Goal: Information Seeking & Learning: Check status

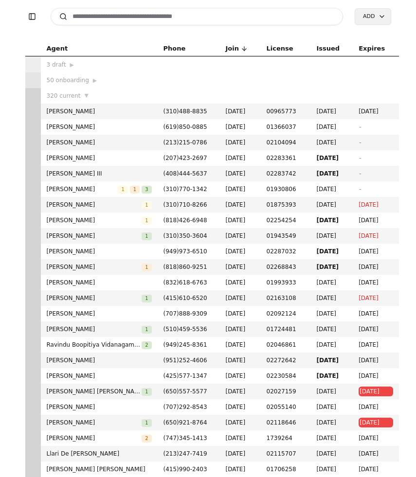
click at [162, 21] on input at bounding box center [197, 17] width 293 height 18
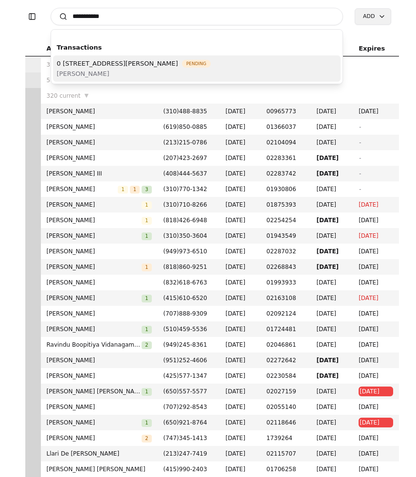
type input "**********"
click at [114, 70] on span "[PERSON_NAME]" at bounding box center [134, 74] width 154 height 10
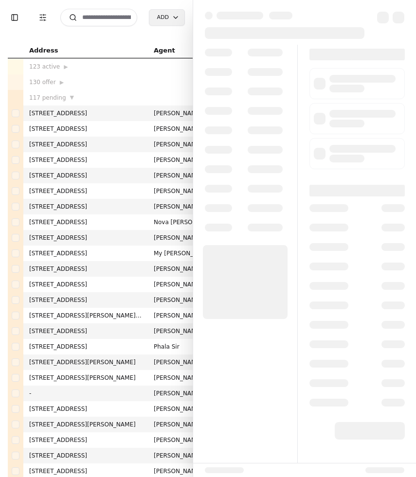
click at [114, 70] on div "123 active ▶" at bounding box center [85, 67] width 113 height 10
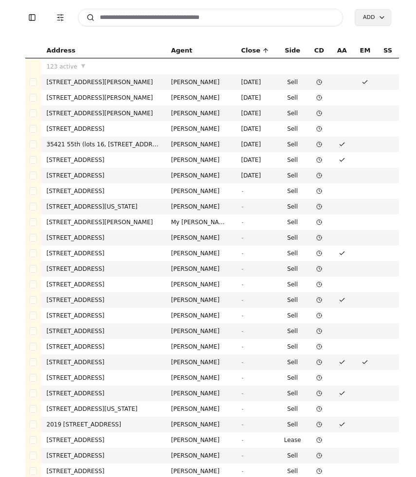
click at [129, 22] on input at bounding box center [211, 18] width 266 height 18
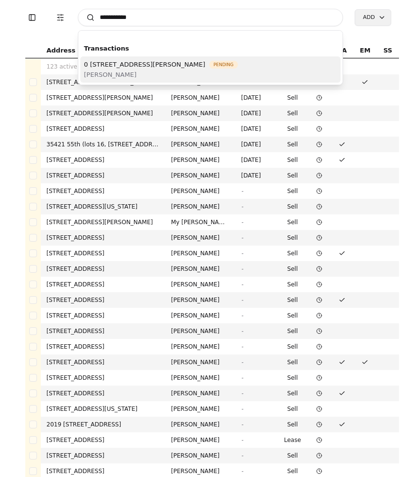
type input "**********"
click at [193, 63] on span "0 [STREET_ADDRESS][PERSON_NAME]" at bounding box center [144, 64] width 121 height 10
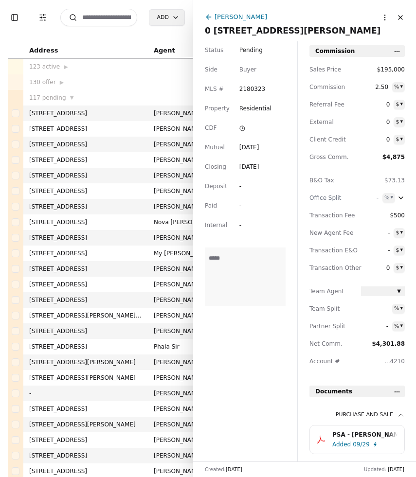
scroll to position [87, 0]
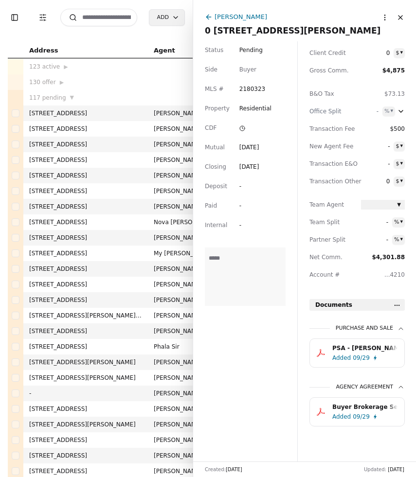
click at [373, 346] on div "PSA - Meyer - 09/01/2025.pdf" at bounding box center [364, 348] width 65 height 10
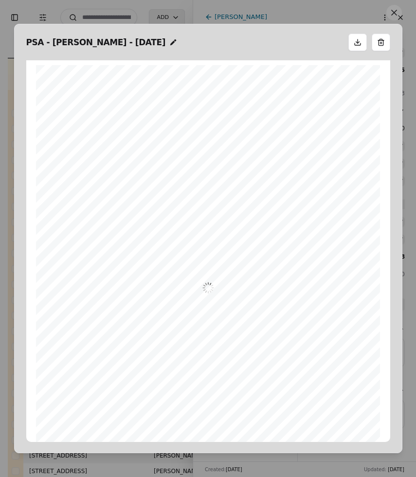
scroll to position [5, 0]
click at [392, 15] on button at bounding box center [394, 13] width 16 height 16
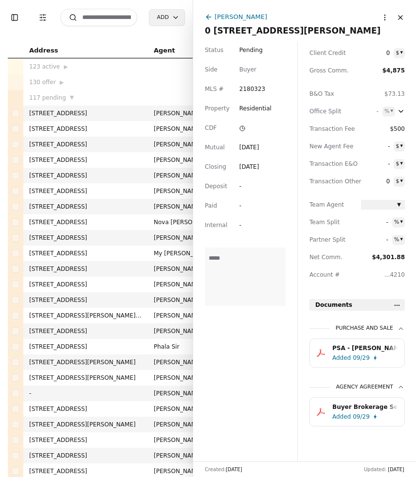
click at [96, 22] on input at bounding box center [98, 18] width 77 height 18
click at [104, 20] on input at bounding box center [98, 18] width 77 height 18
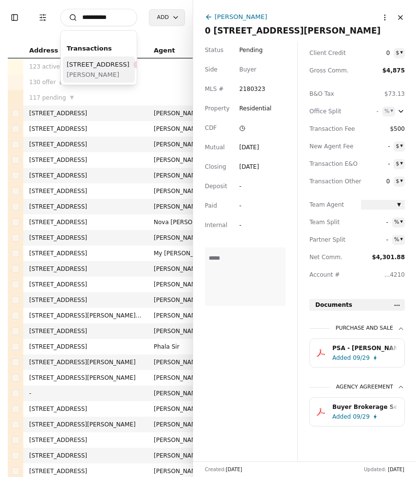
type input "**********"
click at [110, 70] on div "4311 164th Street SW Unit 201, Lynnwood, WA 98087 Recorded" at bounding box center [117, 64] width 100 height 10
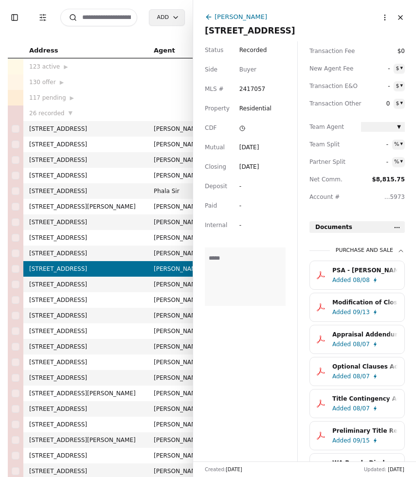
scroll to position [178, 0]
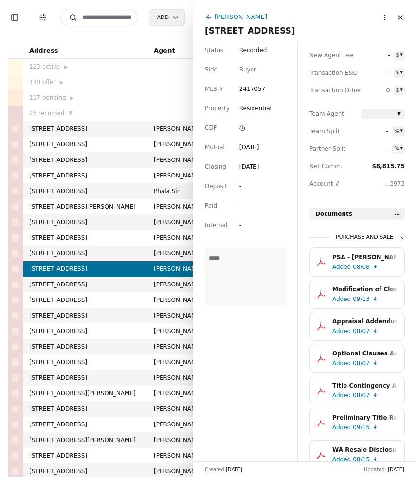
click at [368, 261] on div "PSA - Carosiello - 08/06/2025.pdf" at bounding box center [364, 257] width 65 height 10
click at [368, 261] on div "Modification of Closing Date.pdf Added 09/13 Appraisal Addendum - 4311 164th St…" at bounding box center [356, 455] width 95 height 414
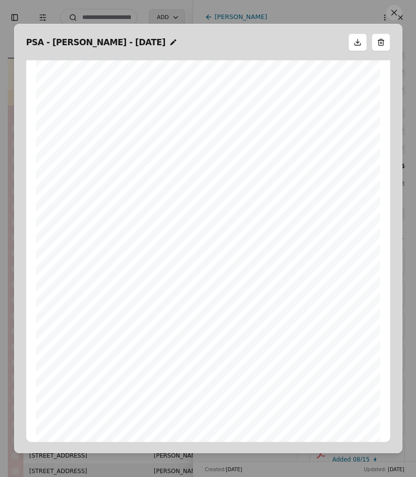
scroll to position [10894, 0]
click at [390, 15] on button at bounding box center [394, 13] width 16 height 16
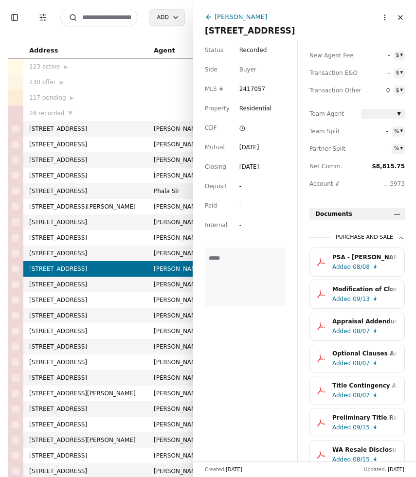
click at [261, 392] on div "Status Recorded Side Buyer MLS # 2417057 Property Residential CDF Mutual Aug 08…" at bounding box center [245, 251] width 104 height 420
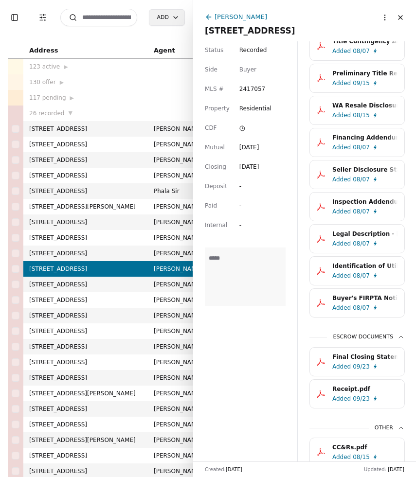
scroll to position [552, 0]
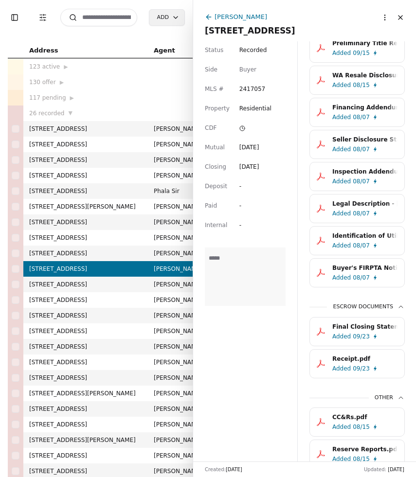
click at [349, 326] on div "Final Closing Statement - Buyer.pdf" at bounding box center [364, 327] width 65 height 10
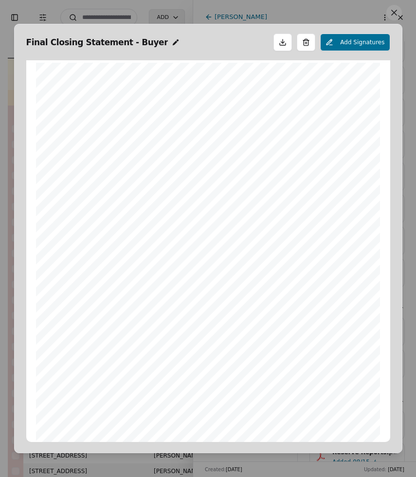
scroll to position [0, 0]
click at [396, 18] on button at bounding box center [394, 13] width 16 height 16
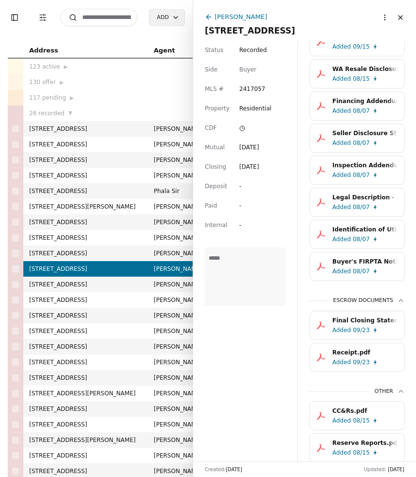
scroll to position [597, 0]
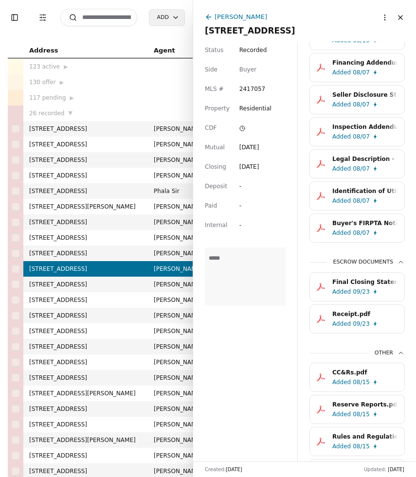
click at [347, 324] on div "Added" at bounding box center [341, 324] width 18 height 10
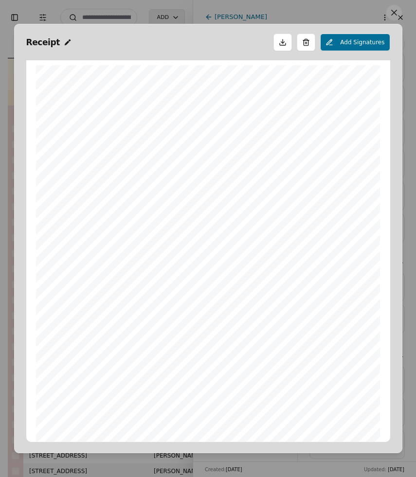
scroll to position [5, 0]
click at [393, 14] on button at bounding box center [394, 13] width 16 height 16
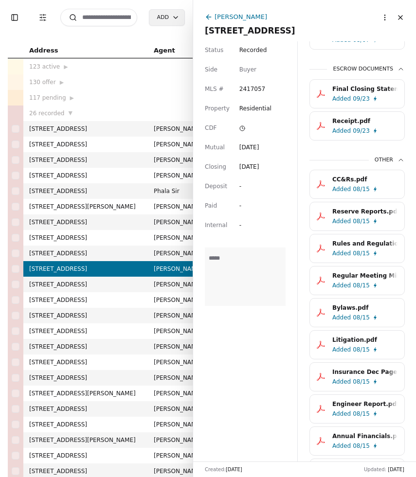
scroll to position [783, 0]
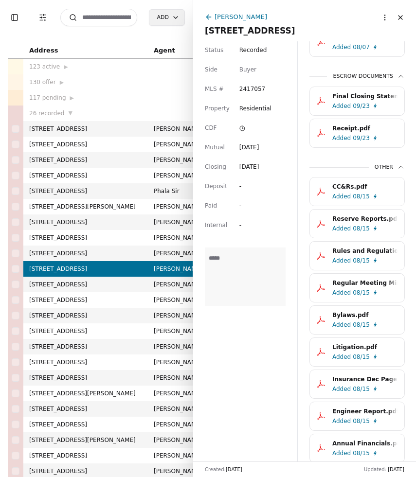
click at [359, 136] on div "09/23" at bounding box center [361, 138] width 17 height 10
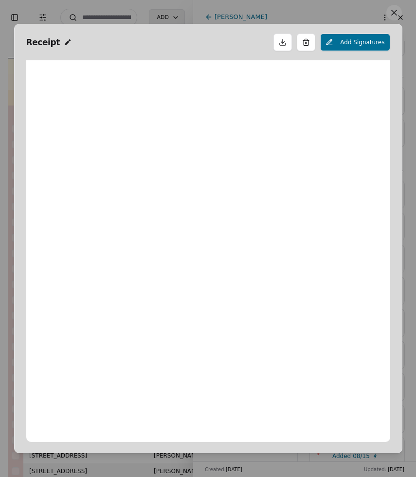
scroll to position [5, 0]
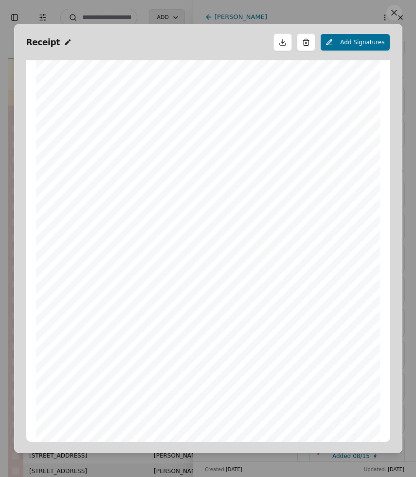
click at [393, 14] on button at bounding box center [394, 13] width 16 height 16
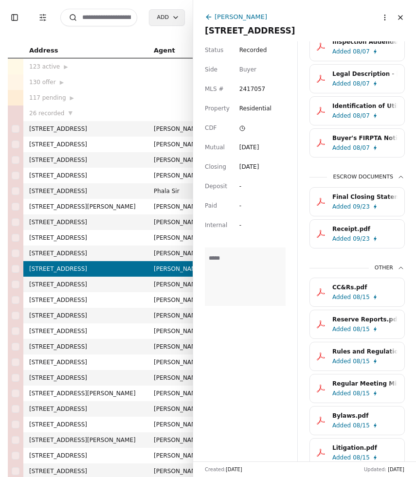
scroll to position [681, 0]
click at [373, 201] on div "Final Closing Statement - Buyer.pdf" at bounding box center [364, 198] width 65 height 10
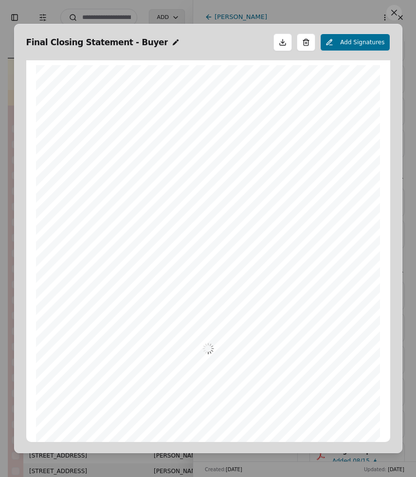
scroll to position [5, 0]
click at [391, 16] on button at bounding box center [394, 13] width 16 height 16
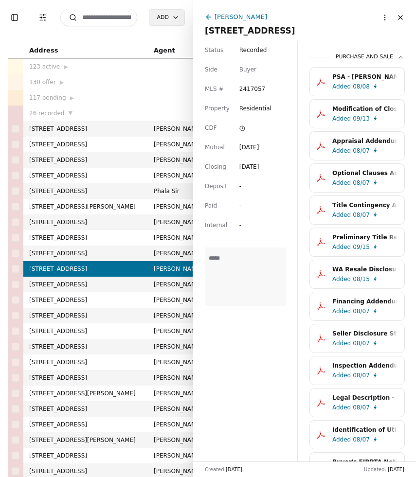
scroll to position [342, 0]
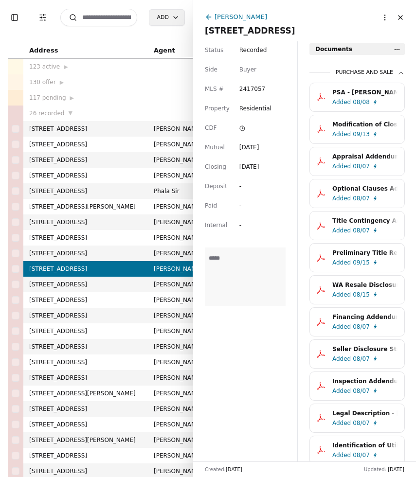
click at [345, 124] on div "Modification of Closing Date.pdf" at bounding box center [364, 125] width 65 height 10
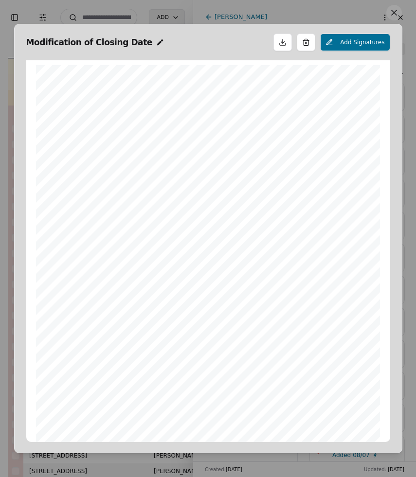
scroll to position [5, 0]
click at [391, 13] on button at bounding box center [394, 13] width 16 height 16
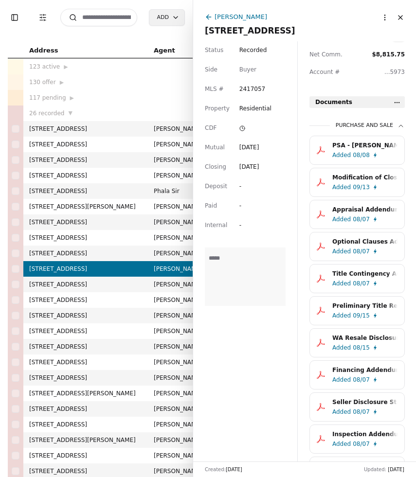
scroll to position [289, 0]
click at [363, 149] on div "PSA - Carosiello - 08/06/2025.pdf" at bounding box center [364, 146] width 65 height 10
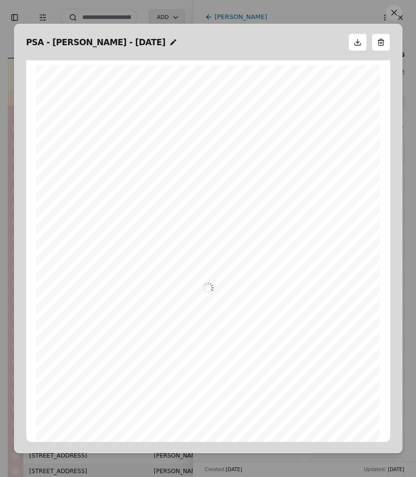
scroll to position [5, 0]
click at [397, 18] on button at bounding box center [394, 13] width 16 height 16
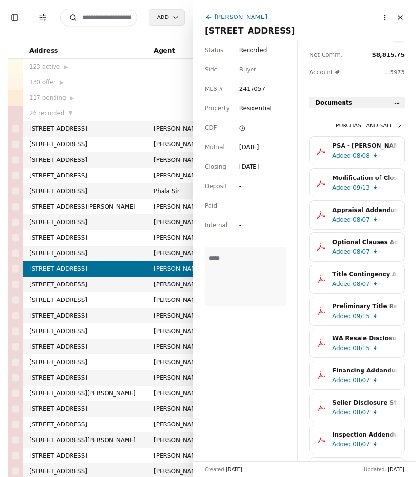
click at [113, 18] on input at bounding box center [98, 18] width 77 height 18
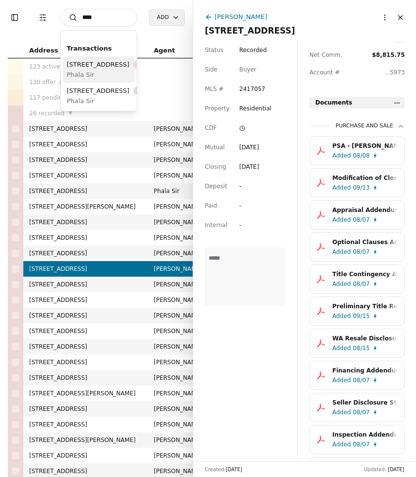
type input "****"
click at [103, 70] on div "4038 34th Avenue SW, Seattle, WA 98126 Recorded" at bounding box center [117, 64] width 100 height 10
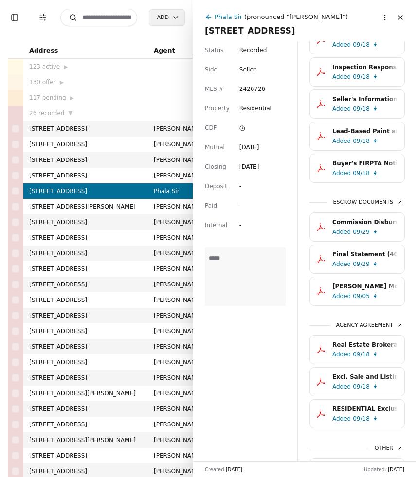
scroll to position [433, 0]
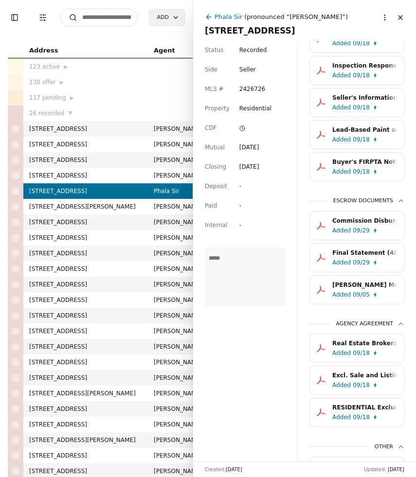
click at [362, 344] on div "Real Estate Brokerage in Washington Pamphlet.pdf" at bounding box center [364, 344] width 65 height 10
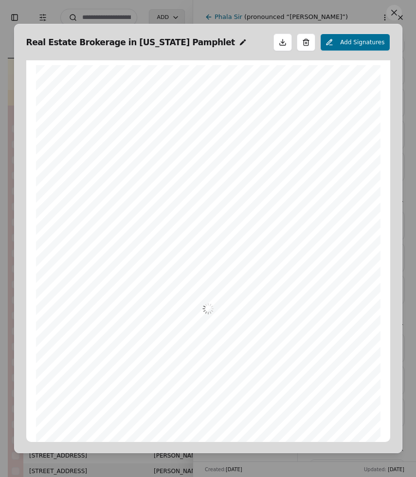
scroll to position [5, 0]
click at [397, 13] on button at bounding box center [394, 13] width 16 height 16
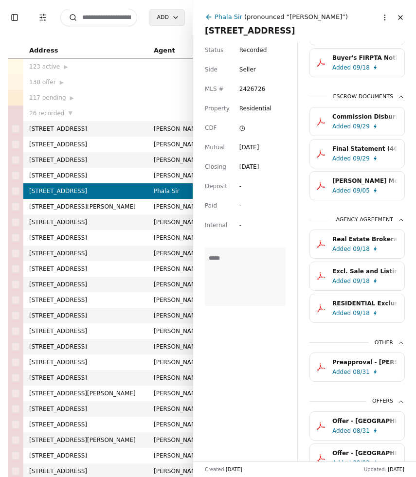
scroll to position [536, 0]
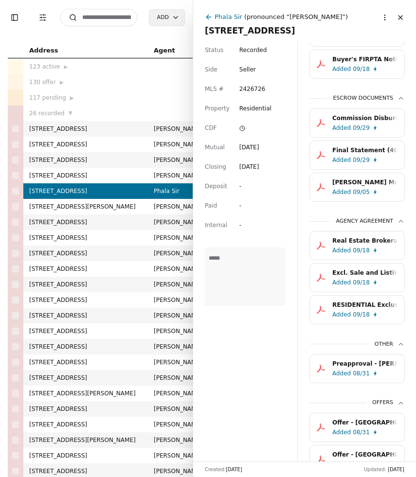
click at [371, 160] on div "Added 09/29" at bounding box center [366, 160] width 69 height 10
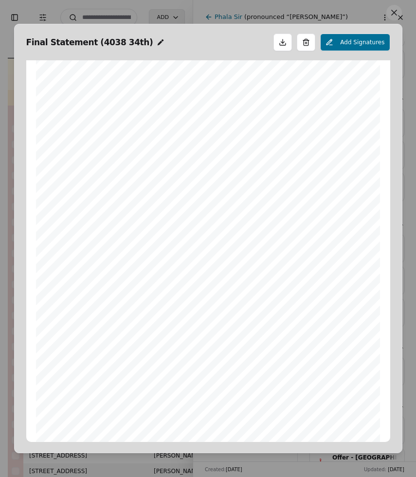
scroll to position [0, 0]
click at [393, 14] on button at bounding box center [394, 13] width 16 height 16
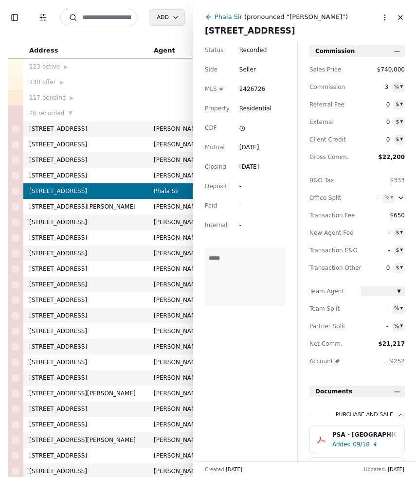
click at [114, 20] on input at bounding box center [98, 18] width 77 height 18
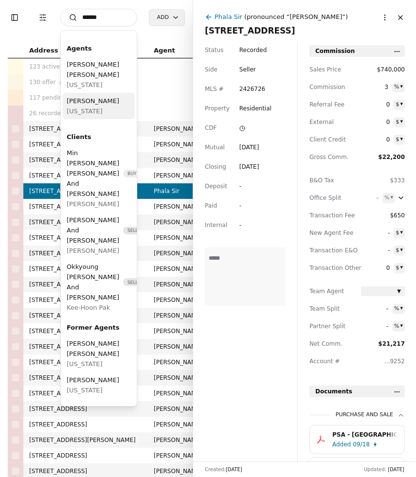
type input "*****"
click at [77, 105] on span "[PERSON_NAME]" at bounding box center [93, 101] width 53 height 10
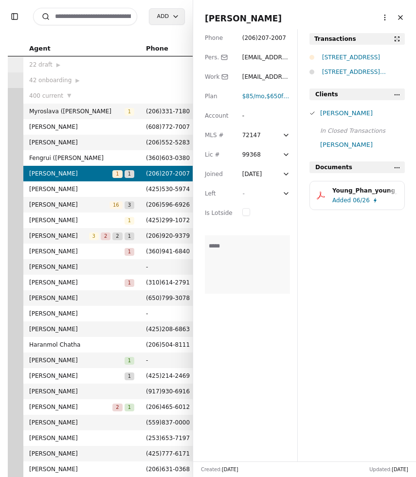
click at [364, 59] on div "[STREET_ADDRESS]" at bounding box center [363, 58] width 83 height 10
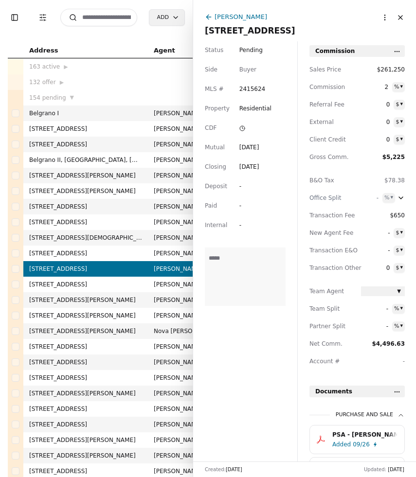
click at [210, 15] on icon at bounding box center [209, 17] width 8 height 8
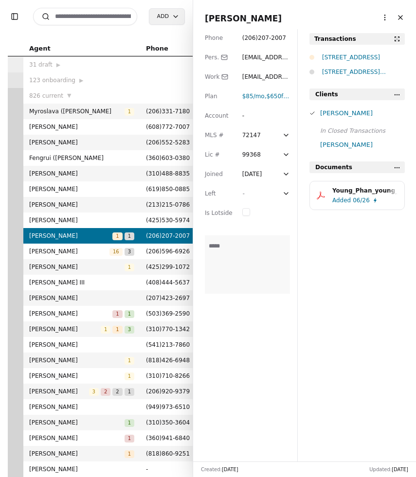
click at [402, 18] on button "Close" at bounding box center [401, 18] width 16 height 16
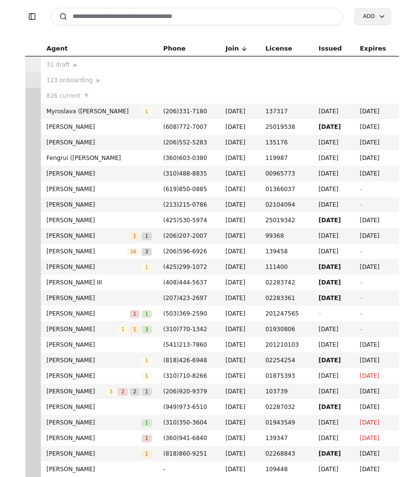
click at [185, 20] on input at bounding box center [197, 17] width 293 height 18
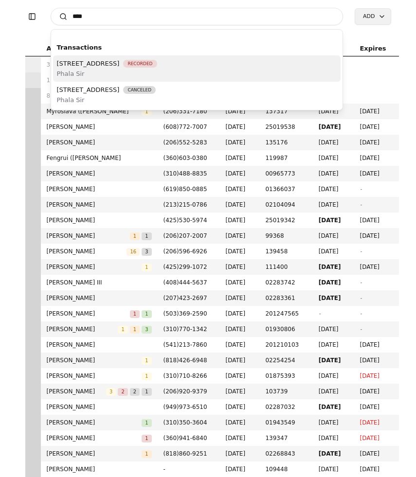
type input "****"
click at [157, 76] on span "Phala Sir" at bounding box center [107, 74] width 100 height 10
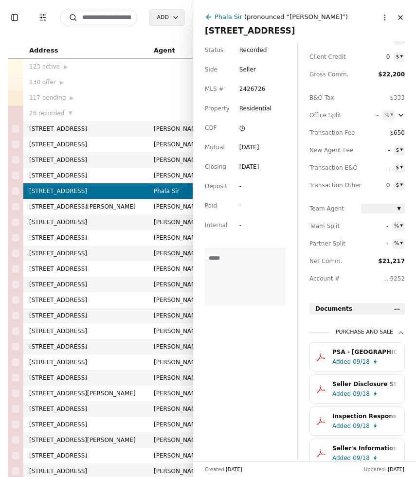
scroll to position [86, 0]
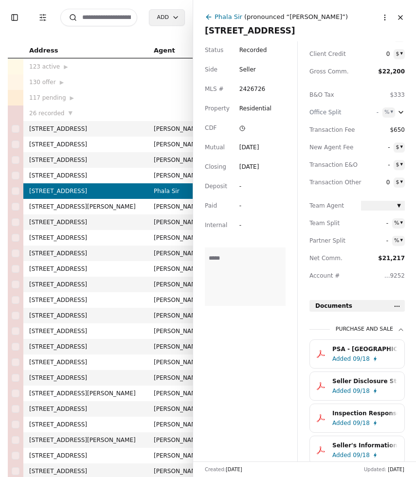
click at [318, 33] on span "[STREET_ADDRESS]" at bounding box center [304, 31] width 199 height 14
click at [318, 33] on input "**********" at bounding box center [304, 31] width 199 height 10
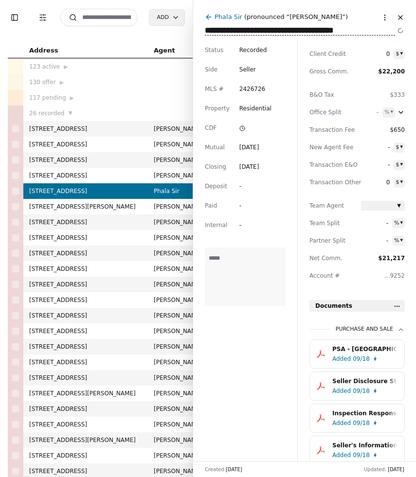
click at [400, 18] on button "Close" at bounding box center [401, 18] width 16 height 16
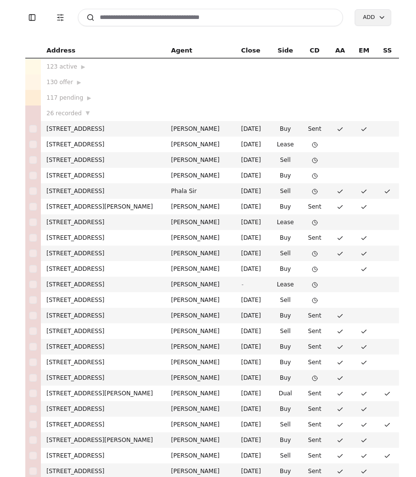
click at [328, 92] on td at bounding box center [314, 98] width 27 height 16
click at [179, 18] on input at bounding box center [211, 18] width 266 height 18
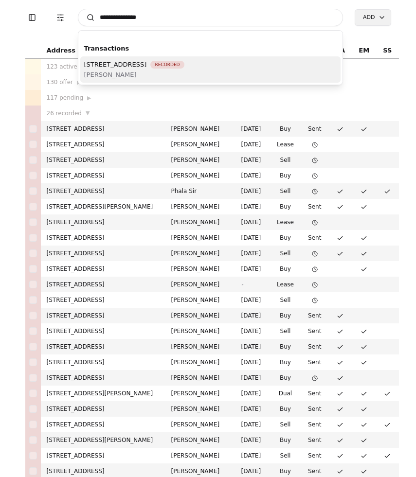
type input "**********"
click at [184, 70] on span "[PERSON_NAME]" at bounding box center [134, 75] width 100 height 10
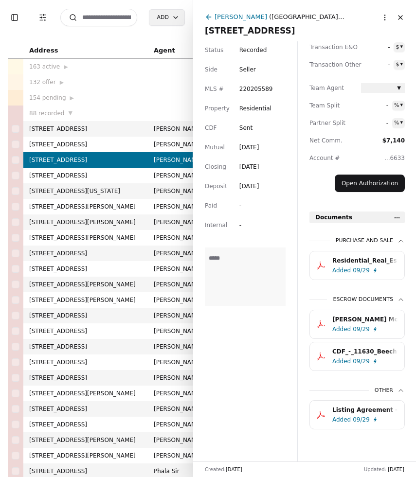
scroll to position [208, 0]
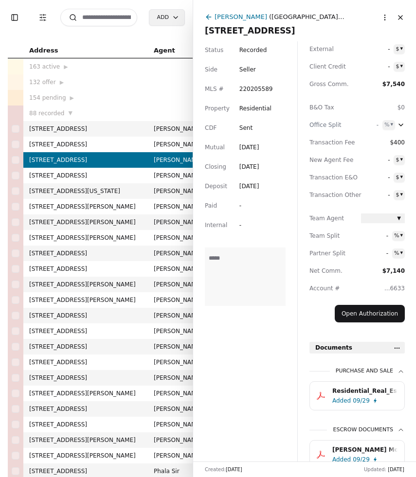
scroll to position [208, 0]
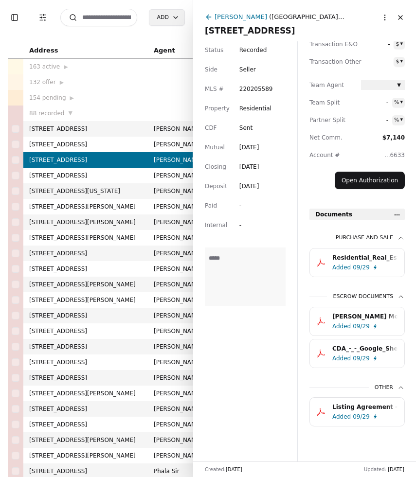
click at [374, 348] on div "CDA_-_-_Google_Sheets_drew_shane_brett_myers.pdf.pdf" at bounding box center [364, 349] width 65 height 10
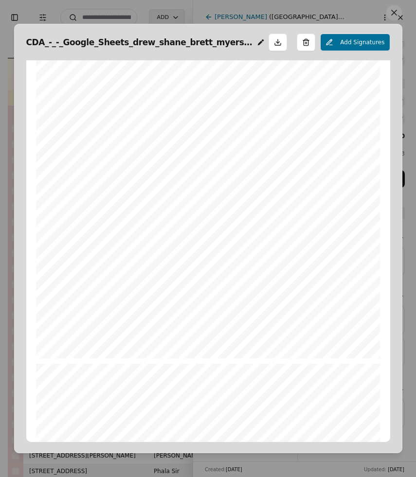
scroll to position [159, 0]
click at [391, 13] on button at bounding box center [394, 13] width 16 height 16
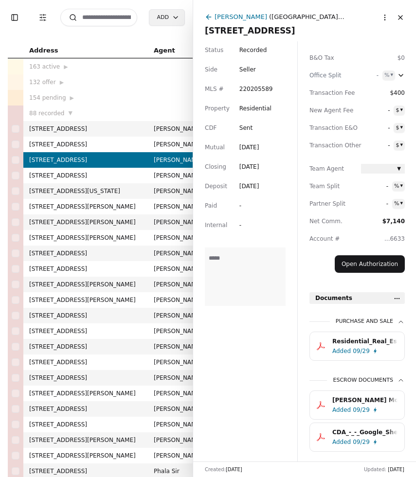
scroll to position [0, 0]
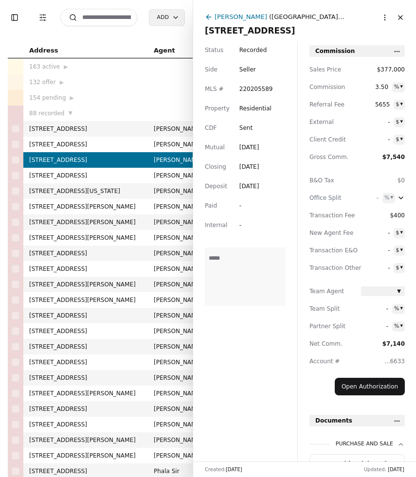
click at [260, 28] on span "[STREET_ADDRESS]" at bounding box center [304, 31] width 199 height 14
click at [260, 28] on input "**********" at bounding box center [304, 31] width 199 height 10
click at [106, 17] on input at bounding box center [98, 18] width 77 height 18
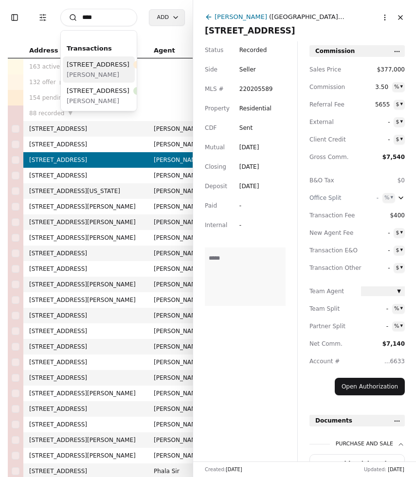
type input "****"
click at [111, 70] on div "[STREET_ADDRESS]" at bounding box center [114, 64] width 95 height 10
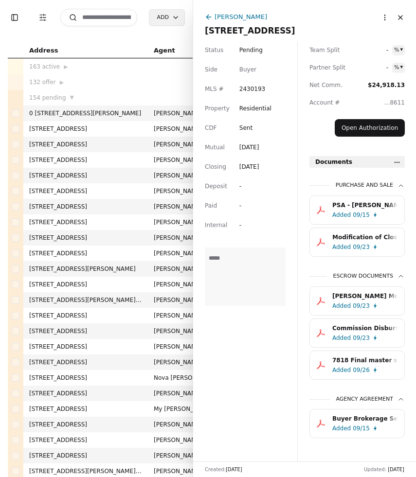
scroll to position [272, 0]
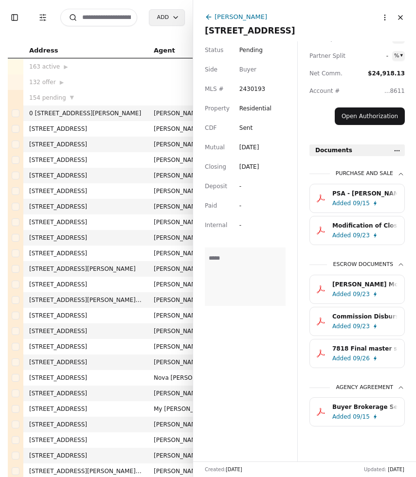
click at [385, 354] on div "Added 09/26" at bounding box center [366, 359] width 69 height 10
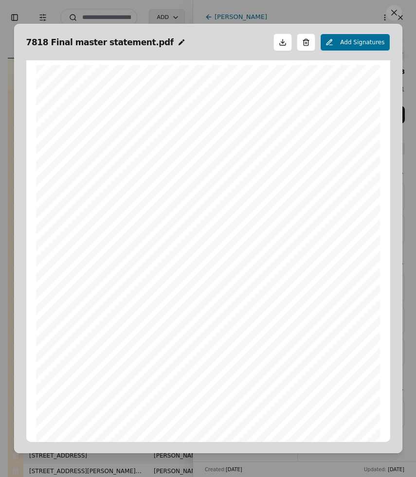
scroll to position [5, 0]
click at [393, 17] on button at bounding box center [394, 13] width 16 height 16
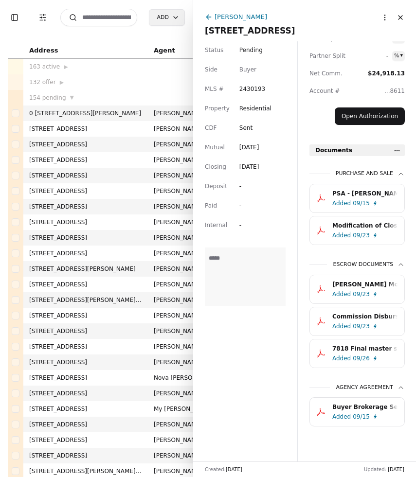
click at [350, 411] on div "Buyer Brokerage Services Agreement (BBSA).pdf" at bounding box center [364, 407] width 65 height 10
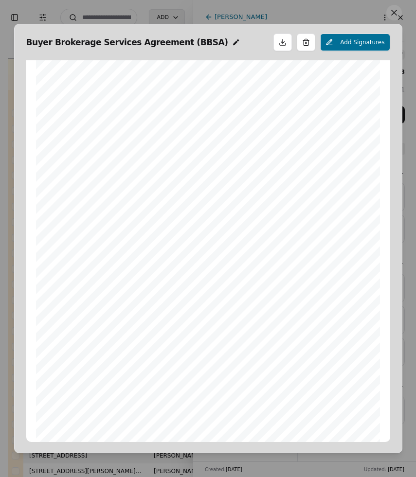
click at [394, 15] on button at bounding box center [394, 13] width 16 height 16
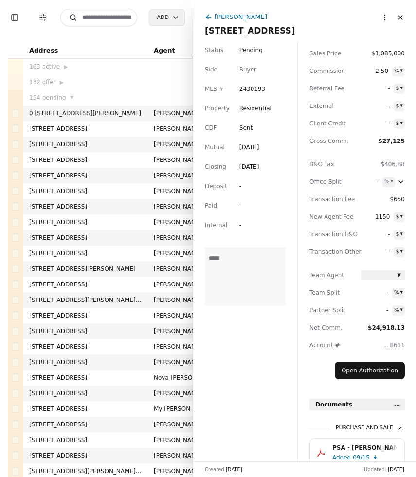
scroll to position [1, 0]
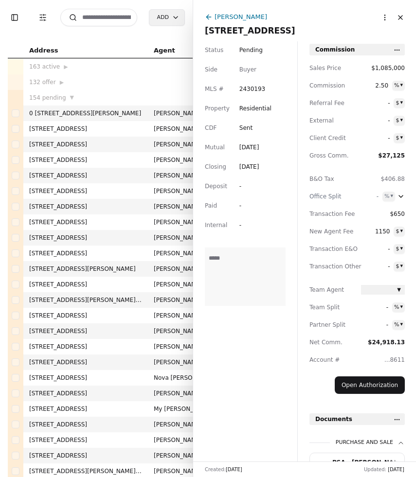
click at [226, 19] on div "[PERSON_NAME]" at bounding box center [241, 17] width 53 height 10
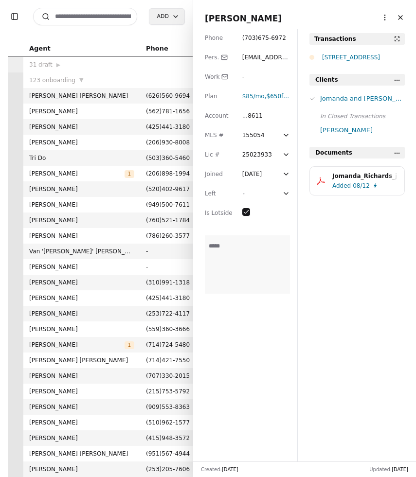
click at [252, 118] on div "...8611" at bounding box center [266, 116] width 48 height 10
click at [358, 177] on div "Jomanda_Richards_jomanda_richards.pdf" at bounding box center [364, 176] width 65 height 10
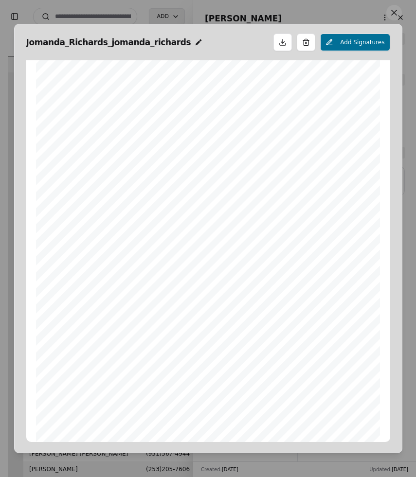
scroll to position [4994, 0]
click at [119, 204] on span "314074269" at bounding box center [123, 205] width 27 height 5
click at [131, 225] on span "0021208611" at bounding box center [124, 225] width 31 height 5
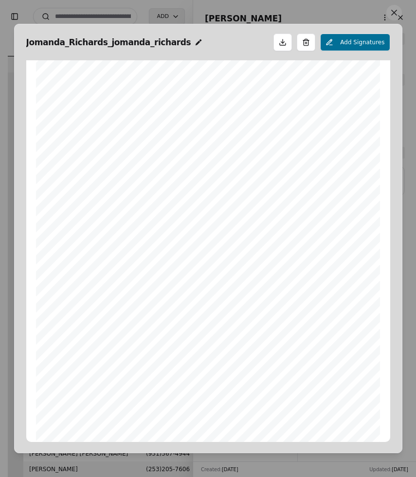
click at [256, 253] on div "Direct Deposit Authorization Form For your commission payments. Agent name: ___…" at bounding box center [208, 254] width 344 height 446
click at [395, 14] on button at bounding box center [394, 13] width 16 height 16
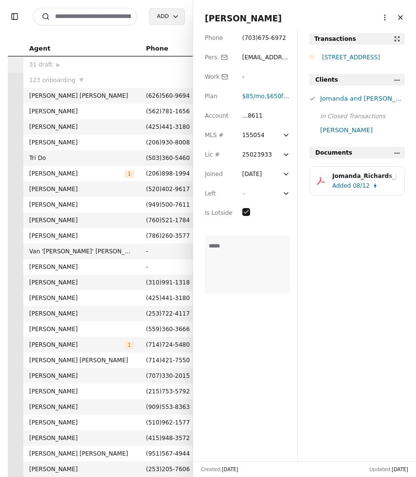
click at [341, 59] on div "[STREET_ADDRESS]" at bounding box center [363, 58] width 83 height 10
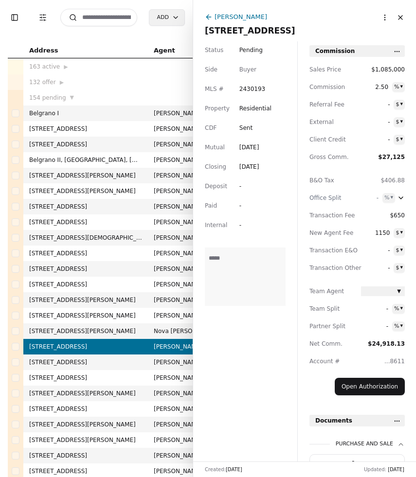
click at [288, 30] on span "[STREET_ADDRESS]" at bounding box center [304, 31] width 199 height 14
click at [288, 30] on input "**********" at bounding box center [304, 31] width 199 height 10
click at [400, 19] on button "Close" at bounding box center [401, 18] width 16 height 16
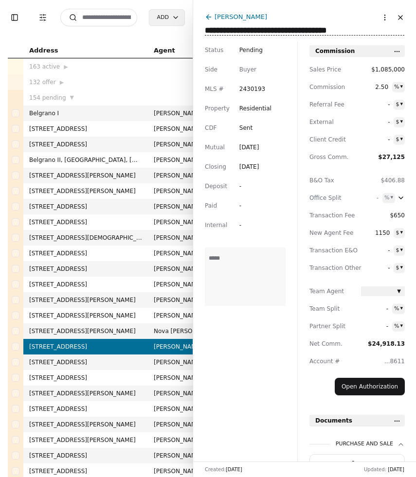
click at [400, 19] on button "Close" at bounding box center [401, 18] width 16 height 16
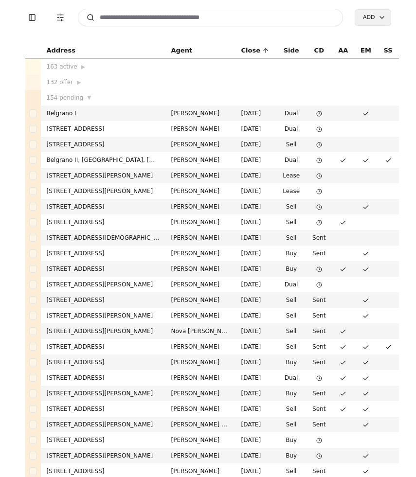
click at [181, 19] on input at bounding box center [211, 18] width 266 height 18
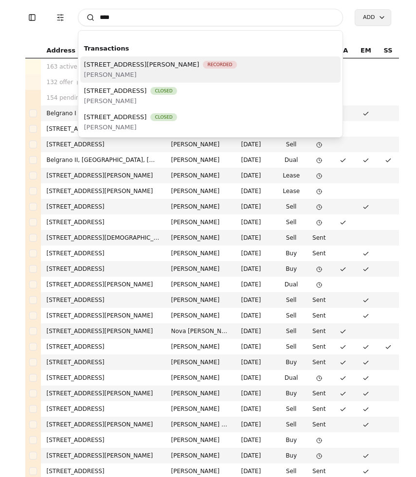
type input "****"
click at [153, 72] on span "[PERSON_NAME]" at bounding box center [160, 75] width 153 height 10
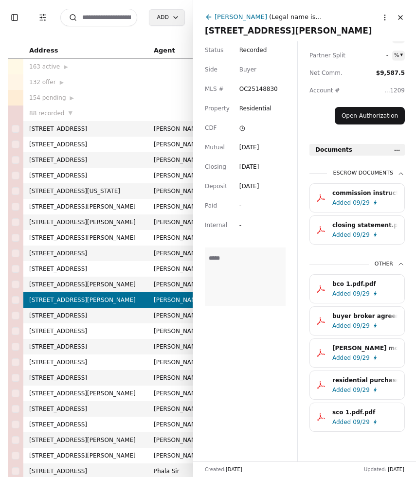
scroll to position [277, 0]
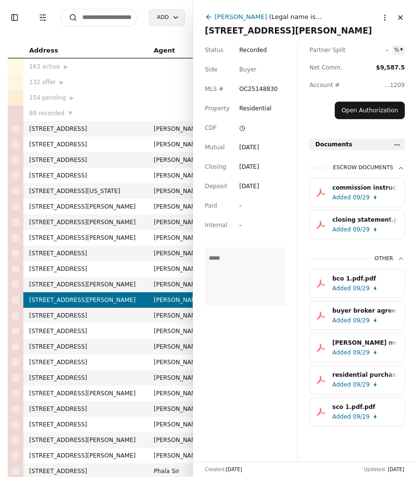
click at [115, 14] on input at bounding box center [98, 18] width 77 height 18
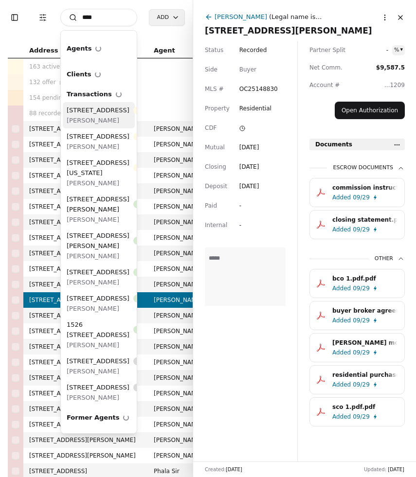
type input "****"
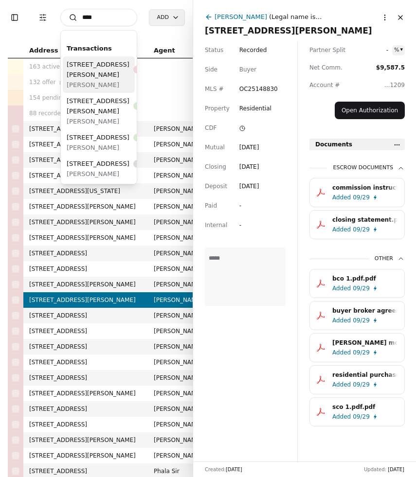
click at [75, 80] on span "[STREET_ADDRESS][PERSON_NAME]" at bounding box center [98, 69] width 63 height 20
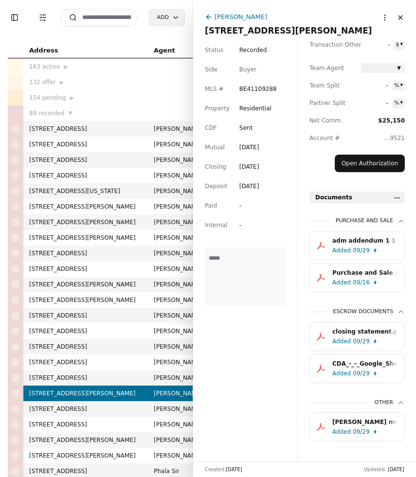
scroll to position [240, 0]
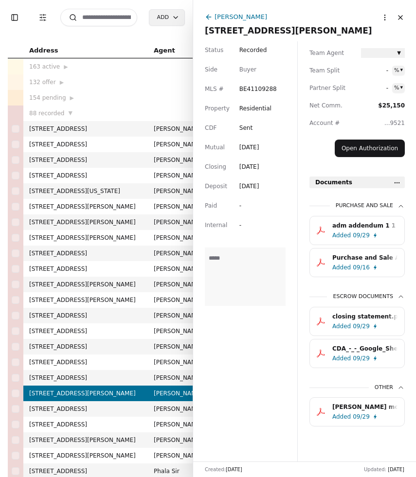
click at [363, 408] on div "[PERSON_NAME] money deposit emd.pdf.pdf" at bounding box center [364, 407] width 65 height 10
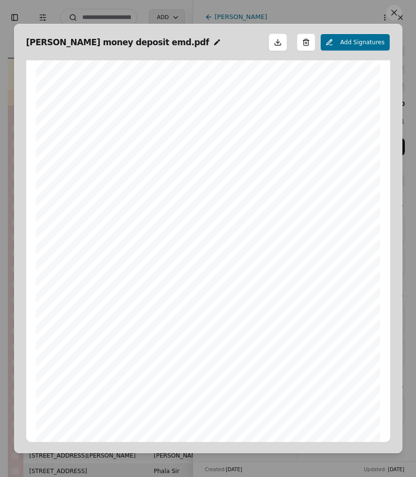
scroll to position [0, 0]
click at [396, 15] on button at bounding box center [394, 13] width 16 height 16
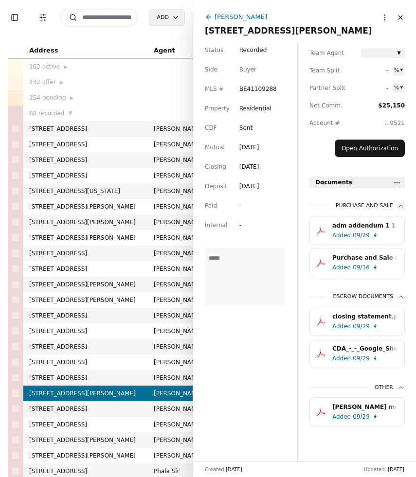
click at [352, 346] on div "CDA_-_-_Google_Sheets_hitomi_benedetti_joe_homs.pdf.pdf" at bounding box center [364, 349] width 65 height 10
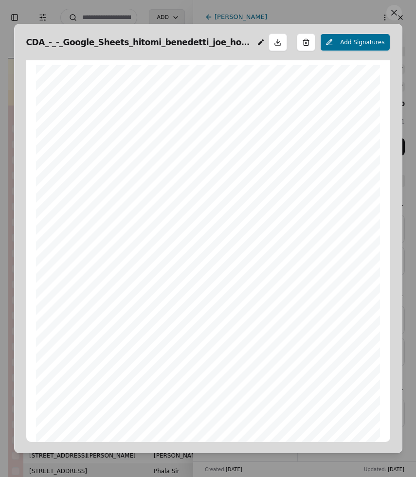
click at [393, 15] on button at bounding box center [394, 13] width 16 height 16
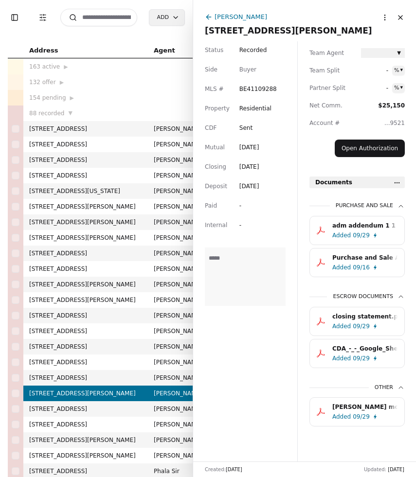
click at [361, 318] on div "closing statement.pdf.pdf" at bounding box center [364, 317] width 65 height 10
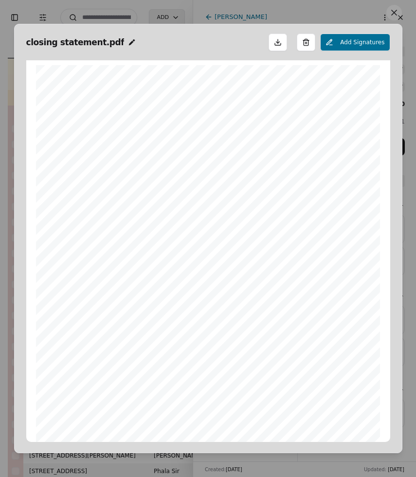
scroll to position [5, 0]
click at [389, 15] on button at bounding box center [394, 13] width 16 height 16
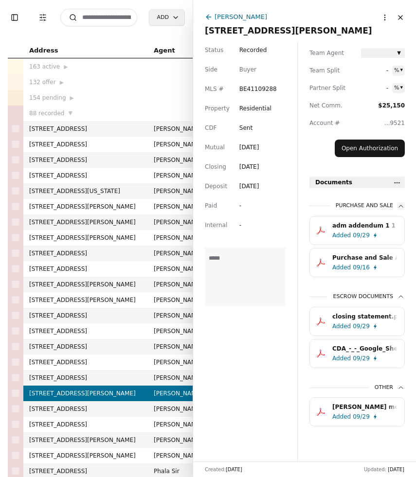
click at [359, 263] on div "09/16" at bounding box center [361, 268] width 17 height 10
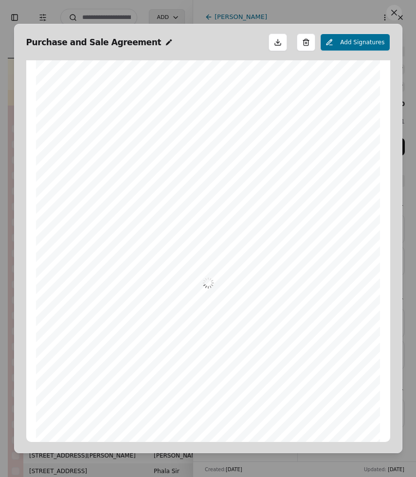
click at [392, 18] on button at bounding box center [394, 13] width 16 height 16
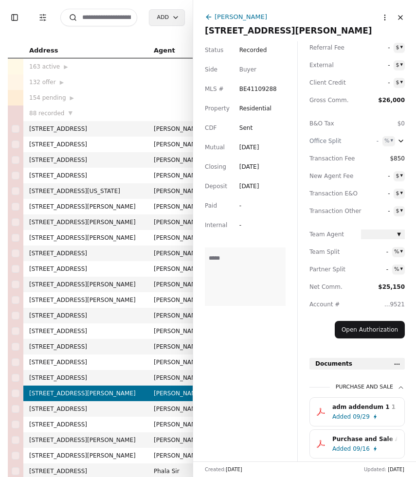
scroll to position [0, 0]
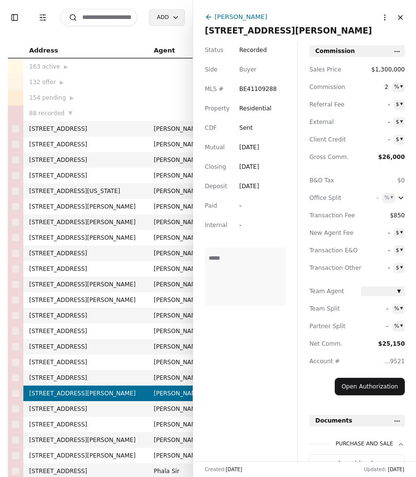
click at [244, 30] on span "[STREET_ADDRESS][PERSON_NAME]" at bounding box center [304, 31] width 199 height 14
click at [400, 18] on button "Close" at bounding box center [401, 18] width 16 height 16
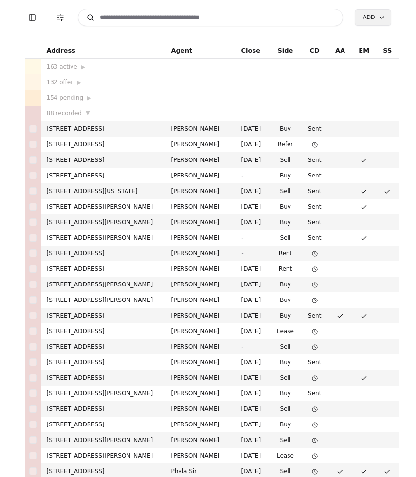
click at [170, 23] on input at bounding box center [211, 18] width 266 height 18
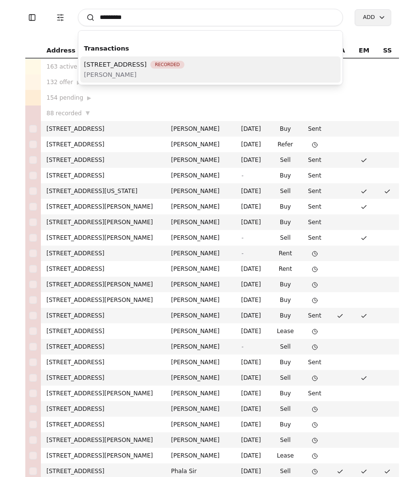
type input "*********"
click at [180, 75] on span "[PERSON_NAME]" at bounding box center [134, 75] width 100 height 10
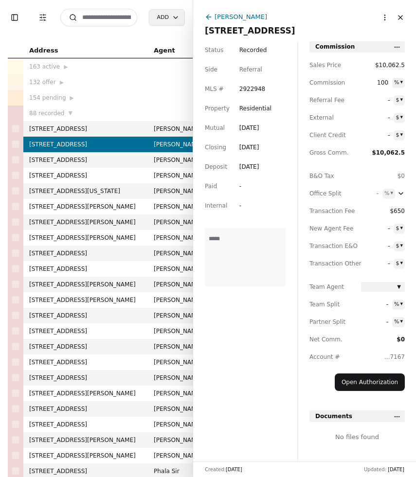
scroll to position [16, 0]
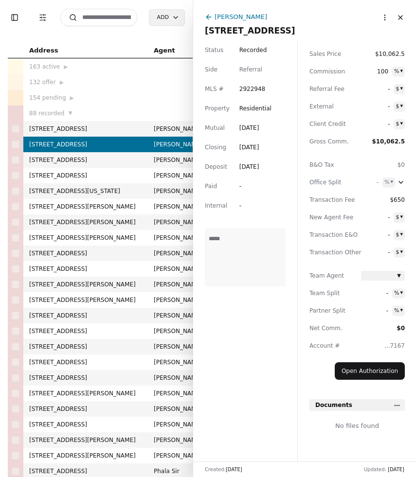
click at [127, 17] on input at bounding box center [98, 18] width 77 height 18
click at [102, 14] on input at bounding box center [98, 18] width 77 height 18
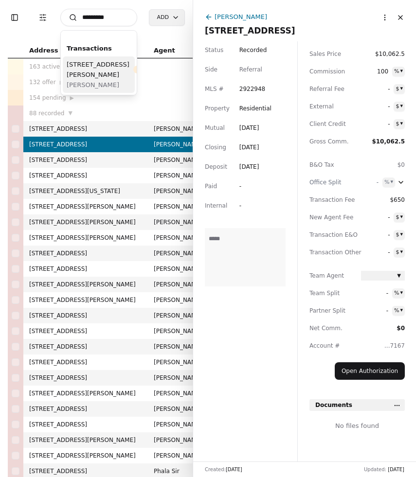
type input "*********"
click at [88, 80] on span "[STREET_ADDRESS][PERSON_NAME]" at bounding box center [98, 69] width 63 height 20
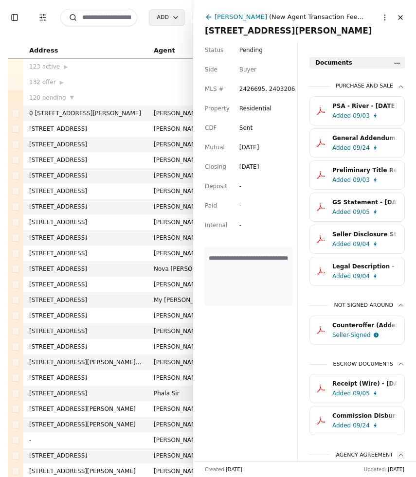
scroll to position [327, 0]
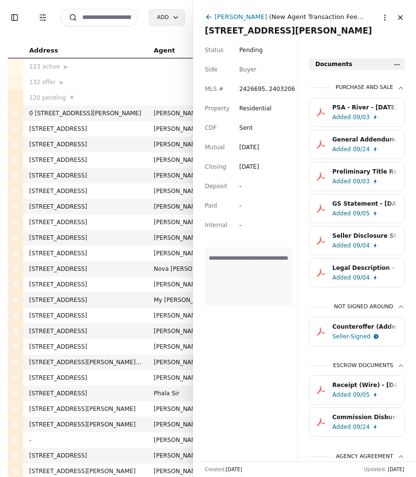
click at [372, 114] on div "Added 09/03" at bounding box center [366, 117] width 69 height 10
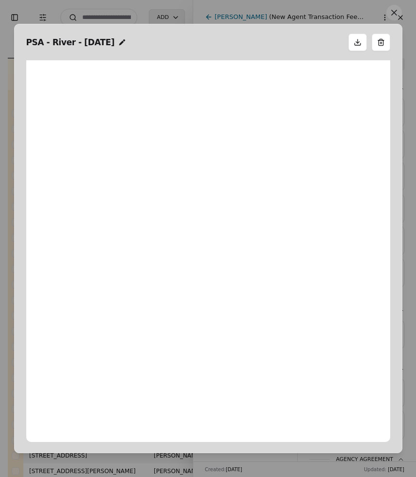
scroll to position [5, 0]
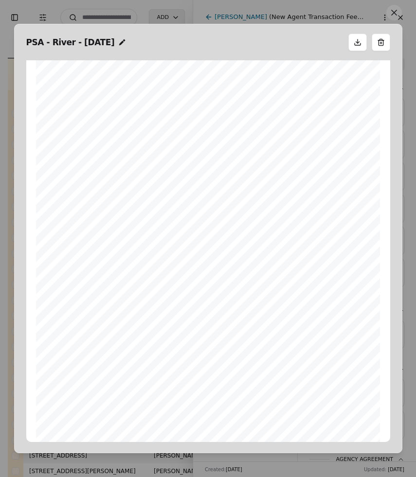
click at [393, 18] on button at bounding box center [394, 13] width 16 height 16
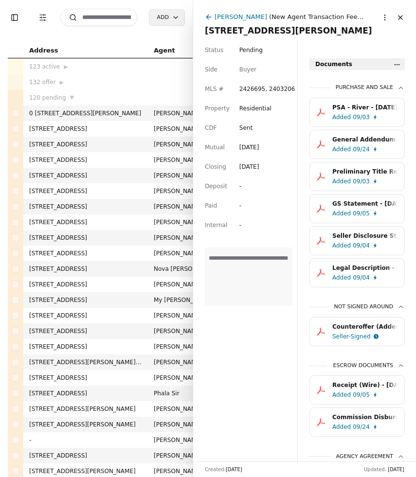
click at [101, 15] on input at bounding box center [98, 18] width 77 height 18
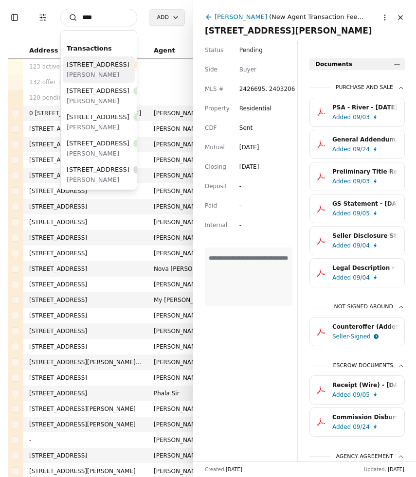
type input "****"
click at [101, 70] on div "[STREET_ADDRESS]" at bounding box center [114, 64] width 95 height 10
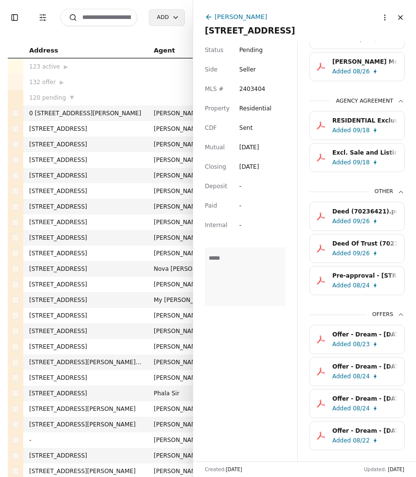
scroll to position [755, 0]
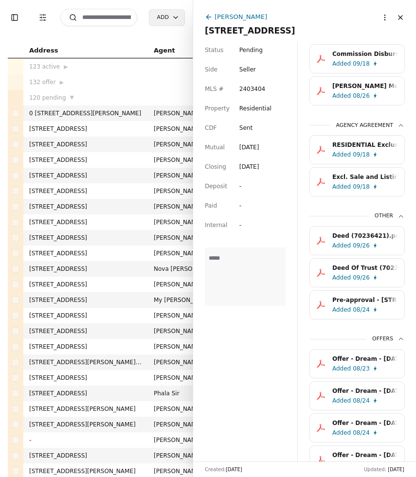
click at [370, 175] on div "Excl. Sale and Listing Agreement.pdf" at bounding box center [364, 177] width 65 height 10
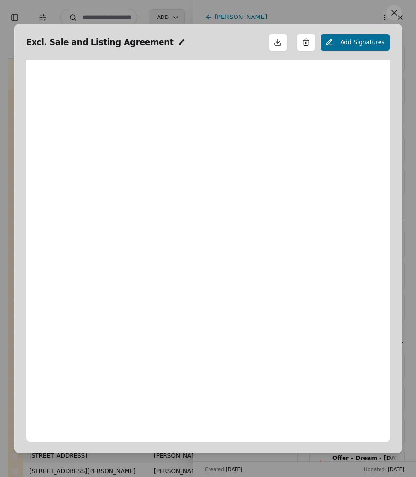
scroll to position [5, 0]
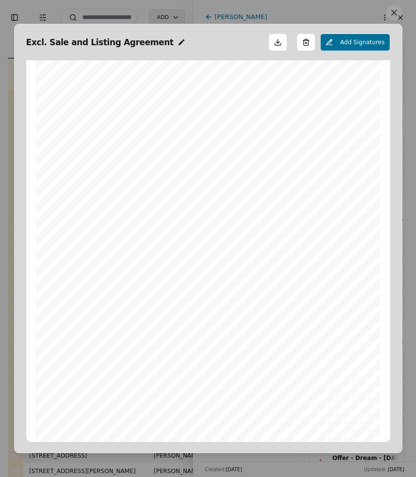
click at [394, 15] on button at bounding box center [394, 13] width 16 height 16
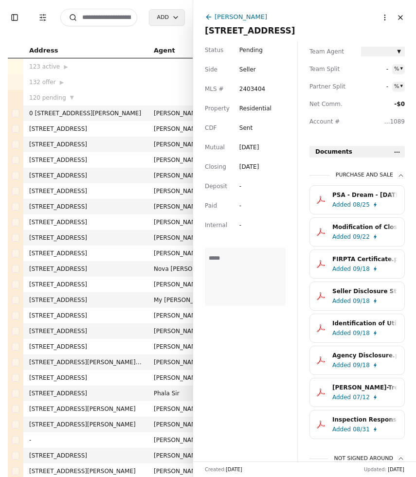
scroll to position [237, 0]
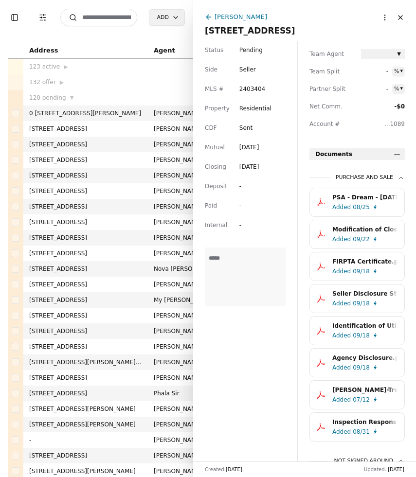
click at [254, 52] on span "Pending" at bounding box center [250, 50] width 23 height 10
click at [246, 185] on div "-" at bounding box center [248, 186] width 18 height 10
type input "*"
type input "**********"
click at [254, 253] on textarea at bounding box center [245, 277] width 81 height 58
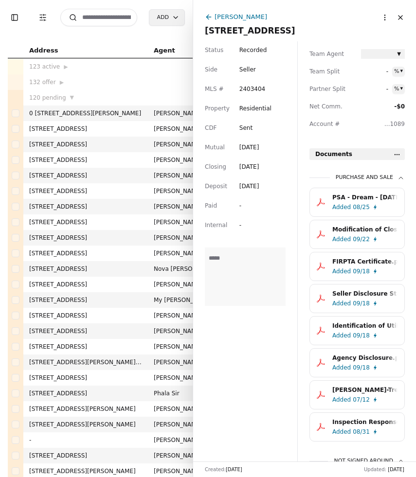
click at [94, 17] on input at bounding box center [98, 18] width 77 height 18
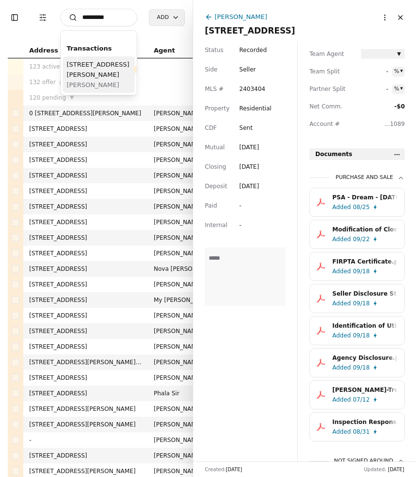
type input "*********"
click at [94, 74] on span "[STREET_ADDRESS][PERSON_NAME]" at bounding box center [98, 69] width 63 height 20
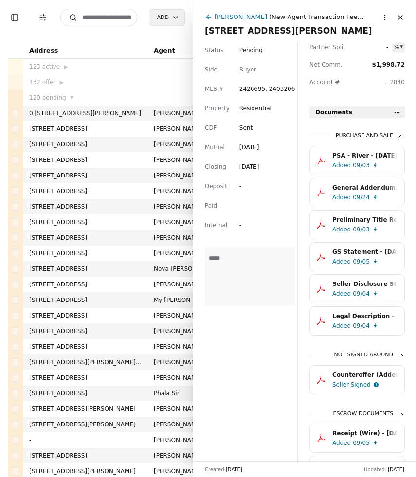
scroll to position [269, 0]
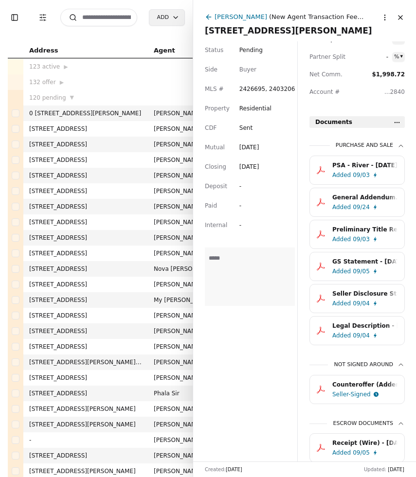
click at [372, 162] on div "PSA - River - [DATE].pdf" at bounding box center [364, 166] width 65 height 10
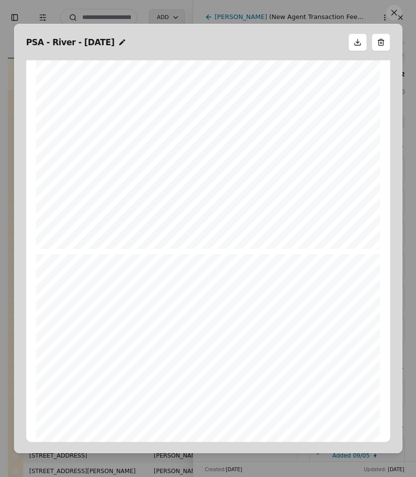
scroll to position [1175, 0]
click at [393, 18] on button at bounding box center [394, 13] width 16 height 16
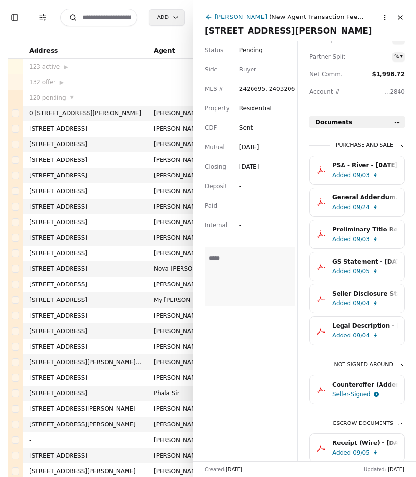
click at [354, 203] on div "09/24" at bounding box center [361, 207] width 17 height 10
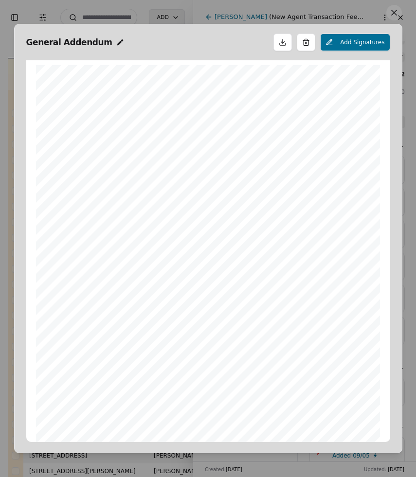
scroll to position [5, 0]
click at [393, 13] on button at bounding box center [394, 13] width 16 height 16
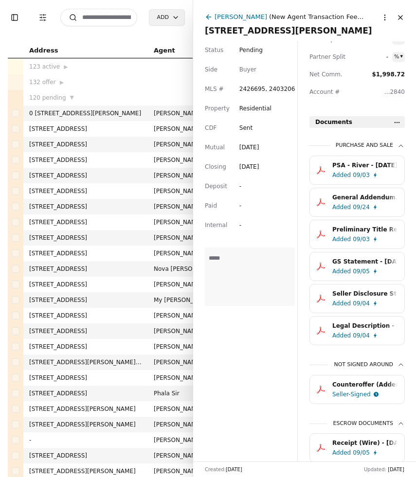
click at [359, 239] on div "09/03" at bounding box center [361, 239] width 17 height 10
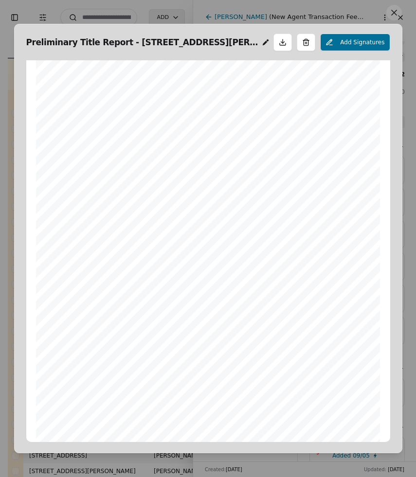
click at [388, 10] on button at bounding box center [394, 13] width 16 height 16
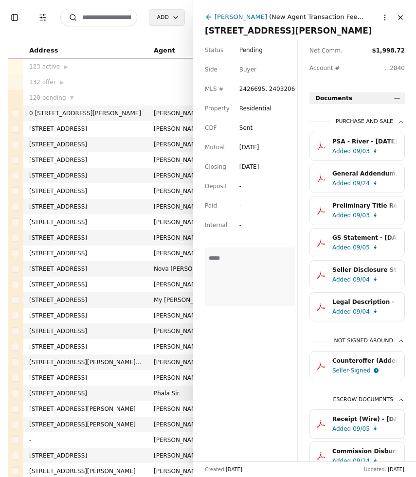
scroll to position [292, 0]
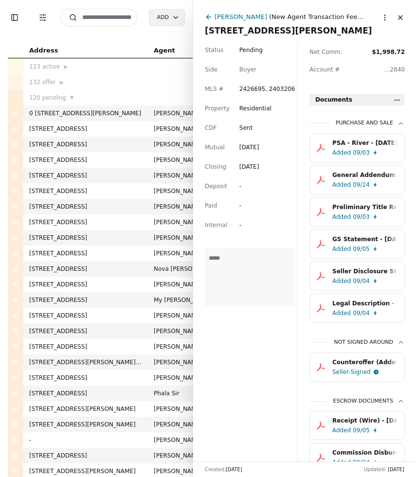
click at [302, 34] on span "[STREET_ADDRESS][PERSON_NAME]" at bounding box center [304, 31] width 199 height 14
click at [302, 34] on input "**********" at bounding box center [304, 31] width 199 height 10
click at [287, 32] on input "**********" at bounding box center [304, 31] width 199 height 10
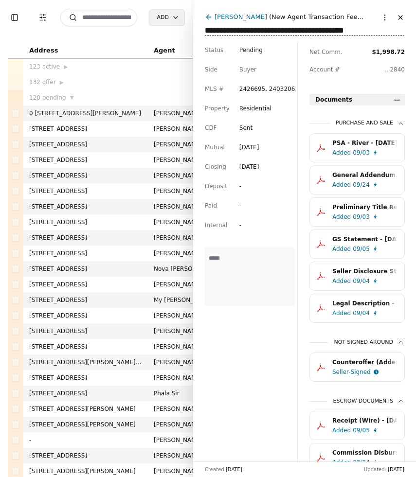
click at [400, 17] on button "Close" at bounding box center [401, 18] width 16 height 16
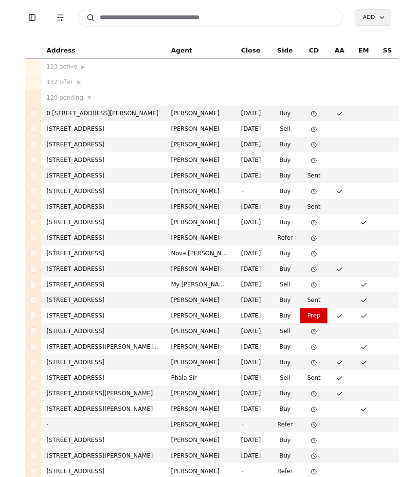
click at [146, 20] on input at bounding box center [211, 18] width 266 height 18
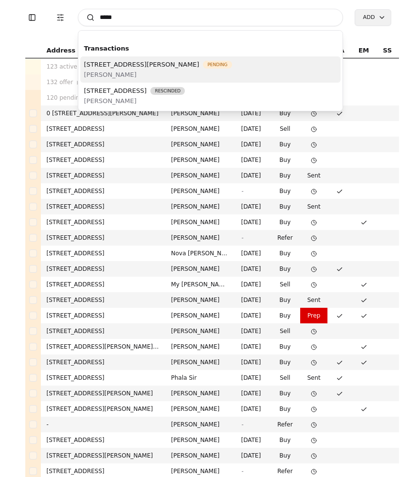
type input "*****"
click at [174, 61] on span "[STREET_ADDRESS][PERSON_NAME]" at bounding box center [141, 64] width 115 height 10
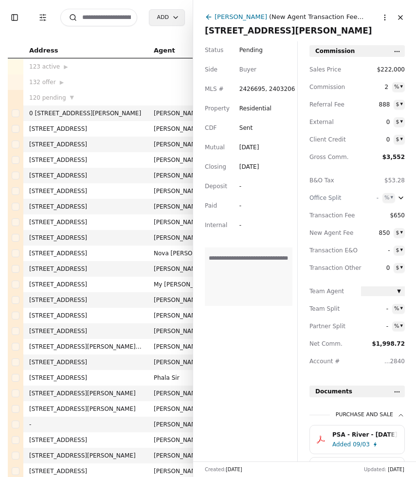
click at [253, 53] on span "Pending" at bounding box center [250, 50] width 23 height 10
click at [234, 179] on div "**********" at bounding box center [245, 251] width 104 height 420
click at [236, 184] on div "**********" at bounding box center [245, 251] width 104 height 420
click at [239, 187] on div "-" at bounding box center [248, 186] width 18 height 10
type input "*"
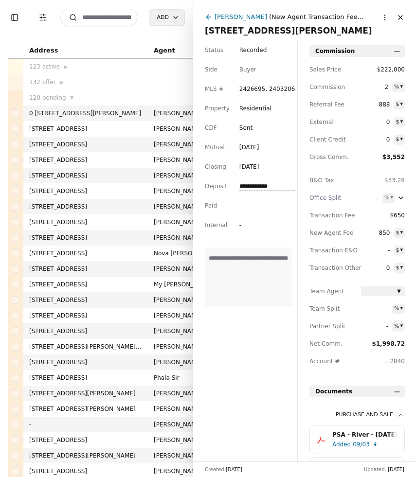
type input "**********"
click at [263, 206] on div "-" at bounding box center [267, 206] width 56 height 10
click at [400, 17] on button "Close" at bounding box center [401, 18] width 16 height 16
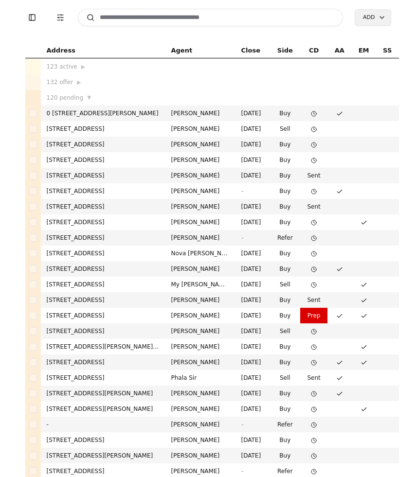
click at [157, 16] on input at bounding box center [211, 18] width 266 height 18
click at [135, 22] on input at bounding box center [211, 18] width 266 height 18
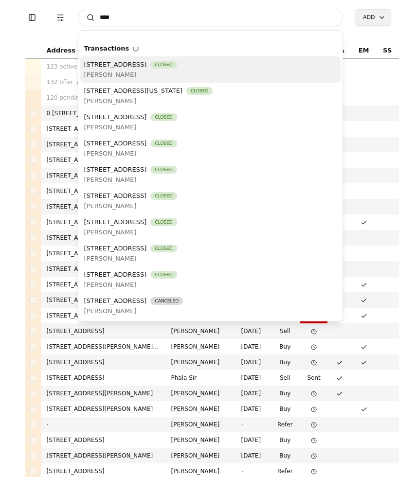
type input "****"
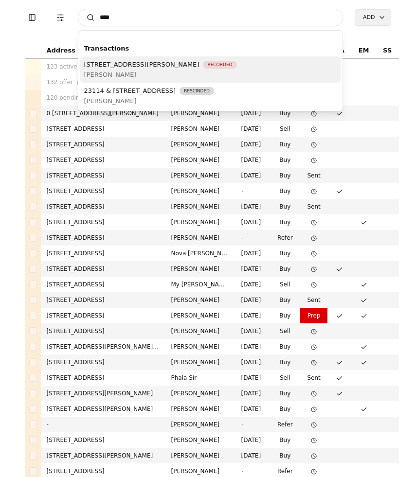
click at [155, 68] on span "[STREET_ADDRESS][PERSON_NAME]" at bounding box center [141, 64] width 115 height 10
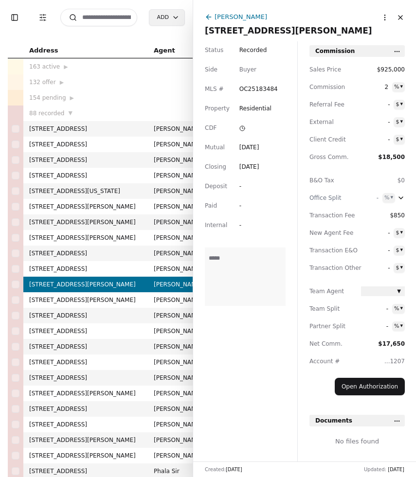
click at [260, 52] on span "Recorded" at bounding box center [252, 50] width 27 height 10
click at [286, 43] on html "Toggle Sidebar Transaction Filters Search Add Address Agent Close Side CD AA EM…" at bounding box center [208, 238] width 416 height 477
click at [242, 183] on div "-" at bounding box center [248, 186] width 18 height 10
type input "**********"
click at [255, 272] on textarea at bounding box center [245, 277] width 81 height 58
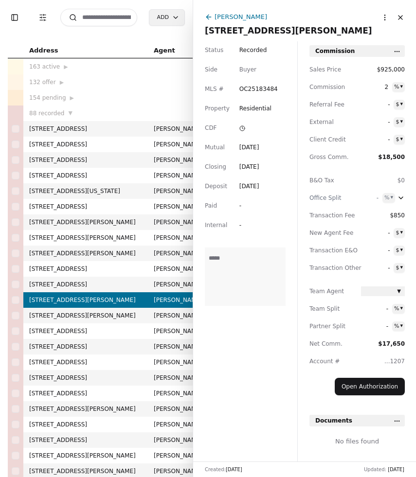
click at [107, 16] on input at bounding box center [98, 18] width 77 height 18
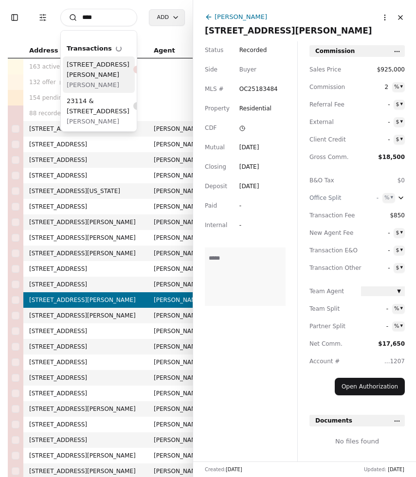
type input "****"
click at [87, 74] on span "[STREET_ADDRESS][PERSON_NAME]" at bounding box center [98, 69] width 63 height 20
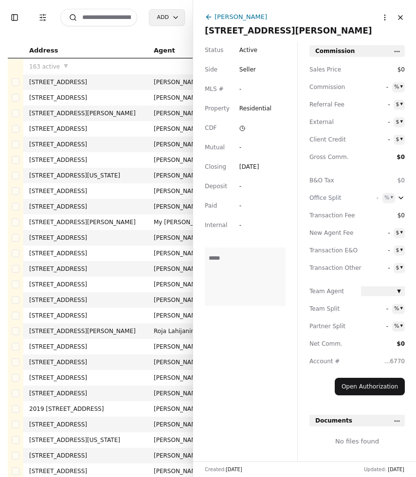
click at [403, 71] on span "$0" at bounding box center [383, 70] width 44 height 10
type input "********"
click at [379, 88] on span "-" at bounding box center [374, 87] width 27 height 10
click at [257, 170] on div "[DATE]" at bounding box center [249, 167] width 20 height 10
click at [257, 170] on input "**********" at bounding box center [262, 167] width 46 height 10
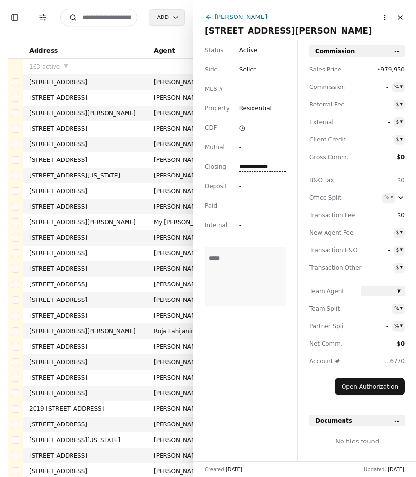
type input "**********"
click at [247, 49] on span "Active" at bounding box center [248, 50] width 18 height 10
click at [389, 88] on div "- % ▾" at bounding box center [383, 87] width 44 height 10
click at [386, 88] on span "-" at bounding box center [374, 87] width 27 height 10
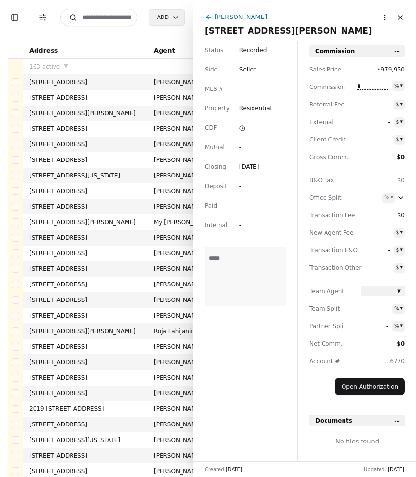
type input "*"
click at [358, 113] on div "Sales Price $979,950 Commission * % ▾ Referral Fee - $ ▾ External - $ ▾ Client …" at bounding box center [356, 234] width 95 height 339
click at [401, 216] on span "$0" at bounding box center [383, 216] width 44 height 10
click at [390, 124] on span "-" at bounding box center [375, 122] width 29 height 10
type input "***"
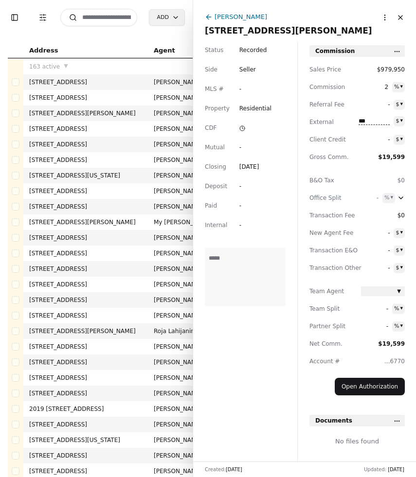
click at [373, 133] on div "Sales Price $979,950 Commission 2 % ▾ Referral Fee - $ ▾ External *** $ ▾ Clien…" at bounding box center [356, 234] width 95 height 339
click at [242, 128] on polyline at bounding box center [242, 128] width 1 height 2
click at [243, 90] on span "-" at bounding box center [262, 89] width 46 height 10
type input "**********"
click at [279, 147] on div "-" at bounding box center [262, 148] width 46 height 10
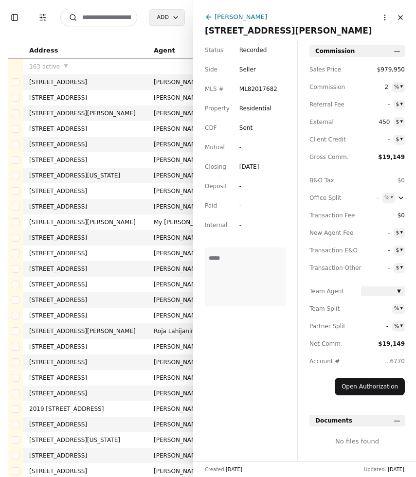
click at [254, 144] on div "-" at bounding box center [248, 148] width 18 height 10
type input "**********"
click at [248, 406] on div "**********" at bounding box center [245, 251] width 104 height 420
click at [242, 185] on div "-" at bounding box center [248, 186] width 18 height 10
type input "**********"
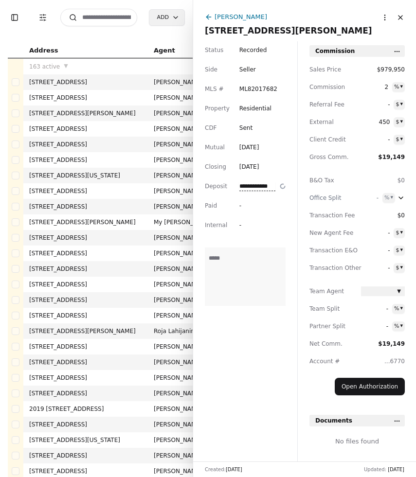
click at [259, 331] on div "**********" at bounding box center [245, 251] width 104 height 420
click at [402, 16] on button "Close" at bounding box center [401, 18] width 16 height 16
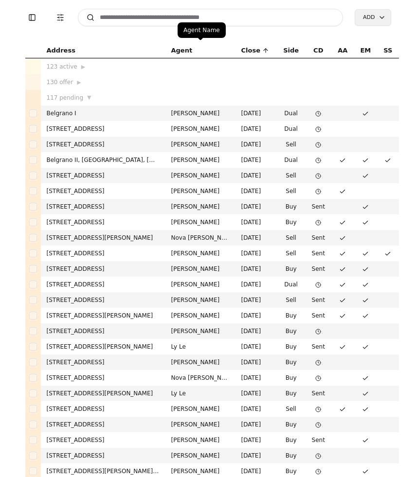
click at [210, 21] on input at bounding box center [211, 18] width 266 height 18
type input "*"
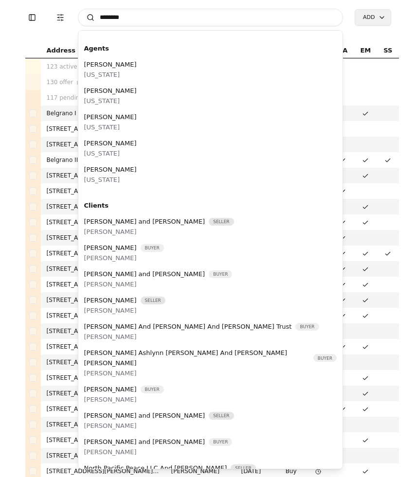
type input "********"
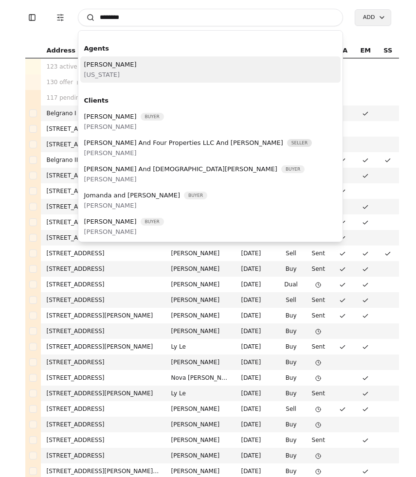
click at [165, 77] on div "Jomanda Richards Washington" at bounding box center [210, 69] width 261 height 26
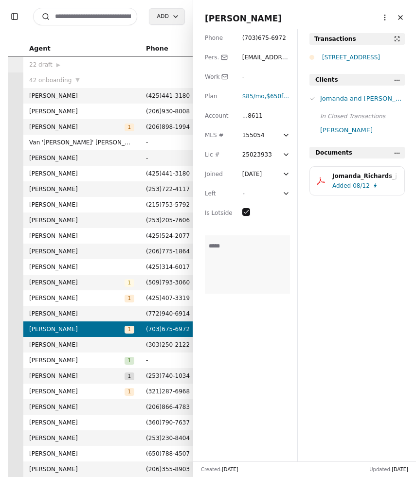
click at [333, 60] on div "[STREET_ADDRESS]" at bounding box center [363, 58] width 83 height 10
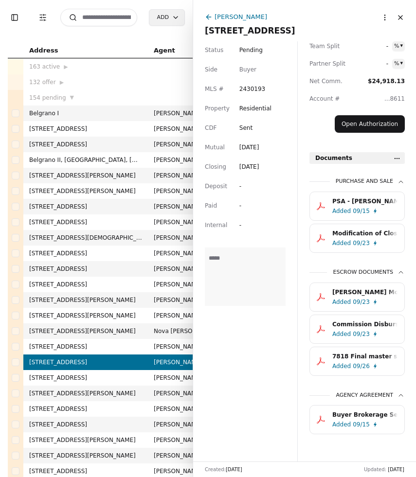
scroll to position [272, 0]
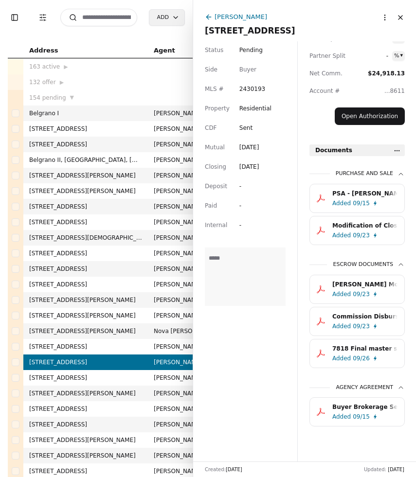
click at [399, 151] on html "Toggle Sidebar Transaction Filters Search Add Address Agent Close Side CD AA EM…" at bounding box center [208, 238] width 416 height 477
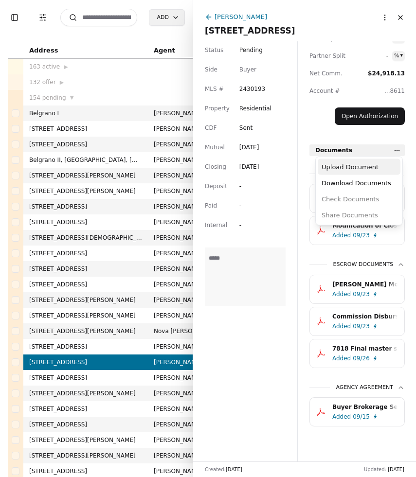
click at [380, 171] on div "Upload Document" at bounding box center [359, 167] width 83 height 16
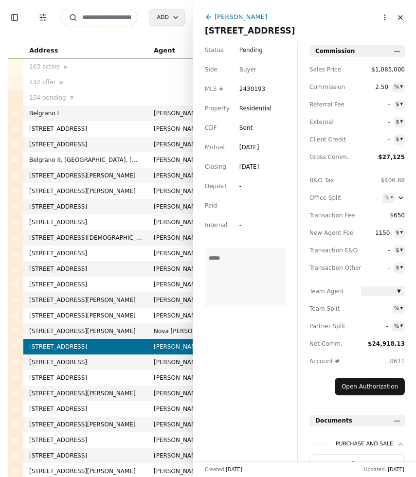
scroll to position [304, 0]
